Goal: Task Accomplishment & Management: Use online tool/utility

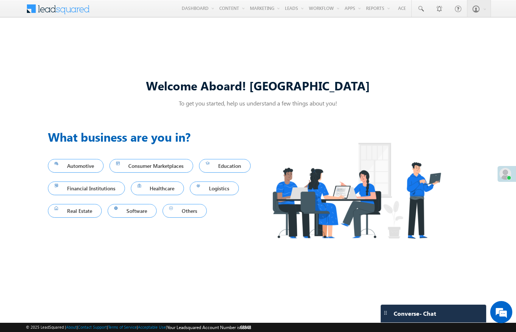
drag, startPoint x: 184, startPoint y: 84, endPoint x: 358, endPoint y: 87, distance: 174.4
click at [342, 87] on div "Welcome Aboard! Sukhbir" at bounding box center [258, 85] width 420 height 16
click at [364, 87] on div "Welcome Aboard! Sukhbir" at bounding box center [258, 85] width 420 height 16
drag, startPoint x: 318, startPoint y: 26, endPoint x: 298, endPoint y: 37, distance: 22.8
click at [0, 0] on link "Automation" at bounding box center [0, 0] width 0 height 0
